Goal: Find specific page/section: Find specific page/section

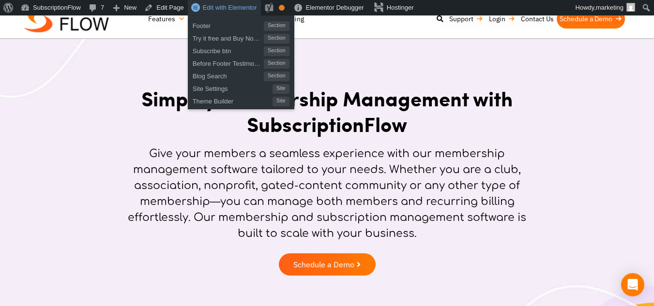
click at [223, 8] on span "Edit with Elementor" at bounding box center [230, 7] width 54 height 7
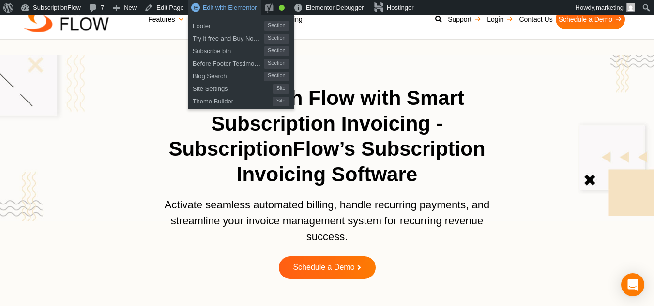
click at [226, 5] on span "Edit with Elementor" at bounding box center [230, 7] width 54 height 7
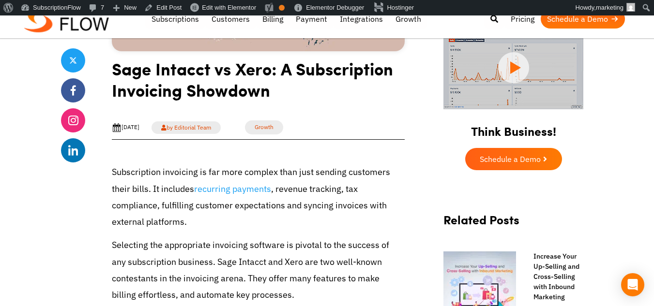
scroll to position [194, 0]
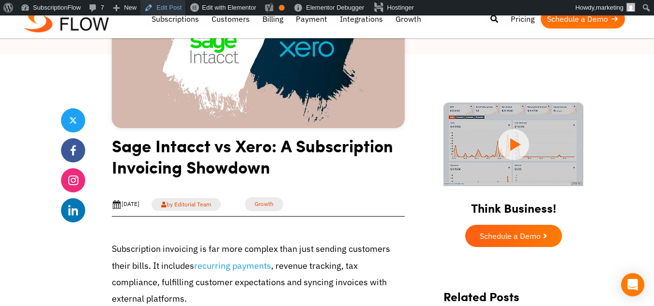
click at [167, 6] on link "Edit Post" at bounding box center [162, 7] width 45 height 15
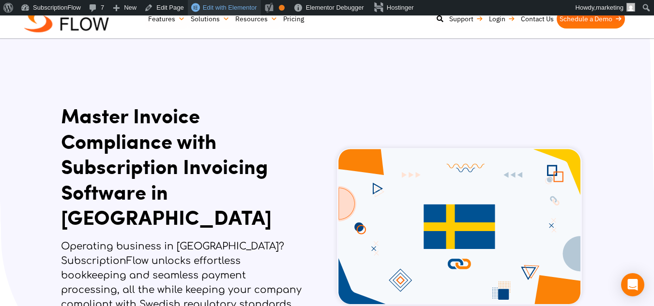
click at [207, 6] on span "Edit with Elementor" at bounding box center [230, 7] width 54 height 7
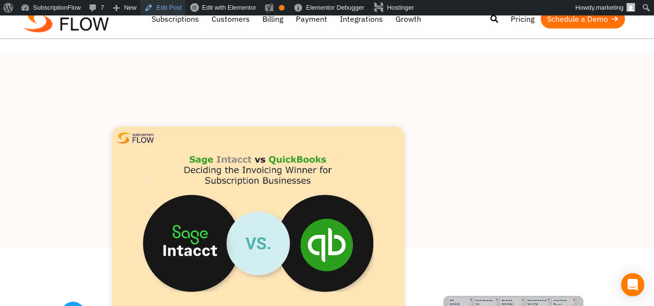
click at [168, 10] on link "Edit Post" at bounding box center [162, 7] width 45 height 15
